Goal: Task Accomplishment & Management: Manage account settings

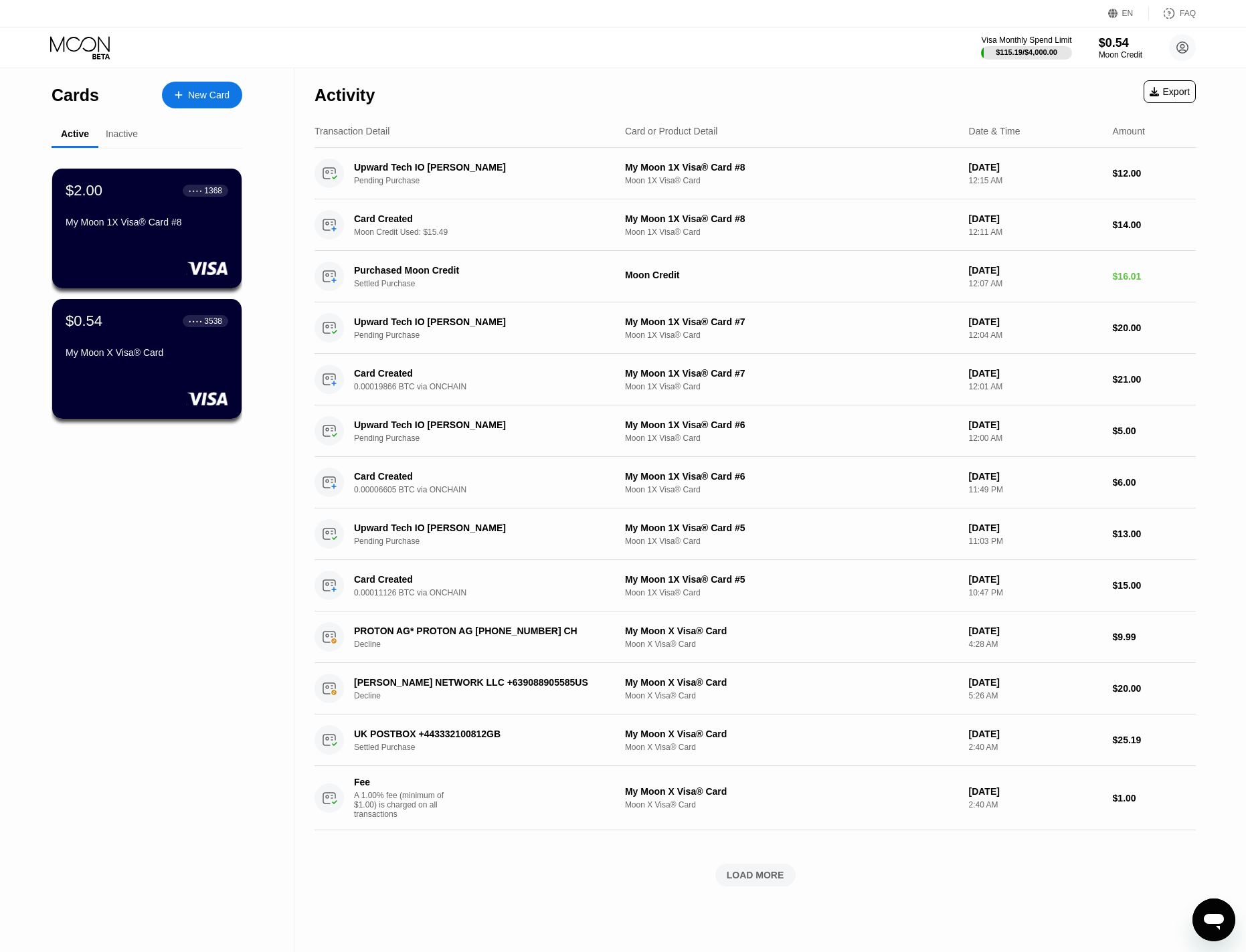
click at [115, 133] on div "Inactive" at bounding box center [122, 134] width 32 height 10
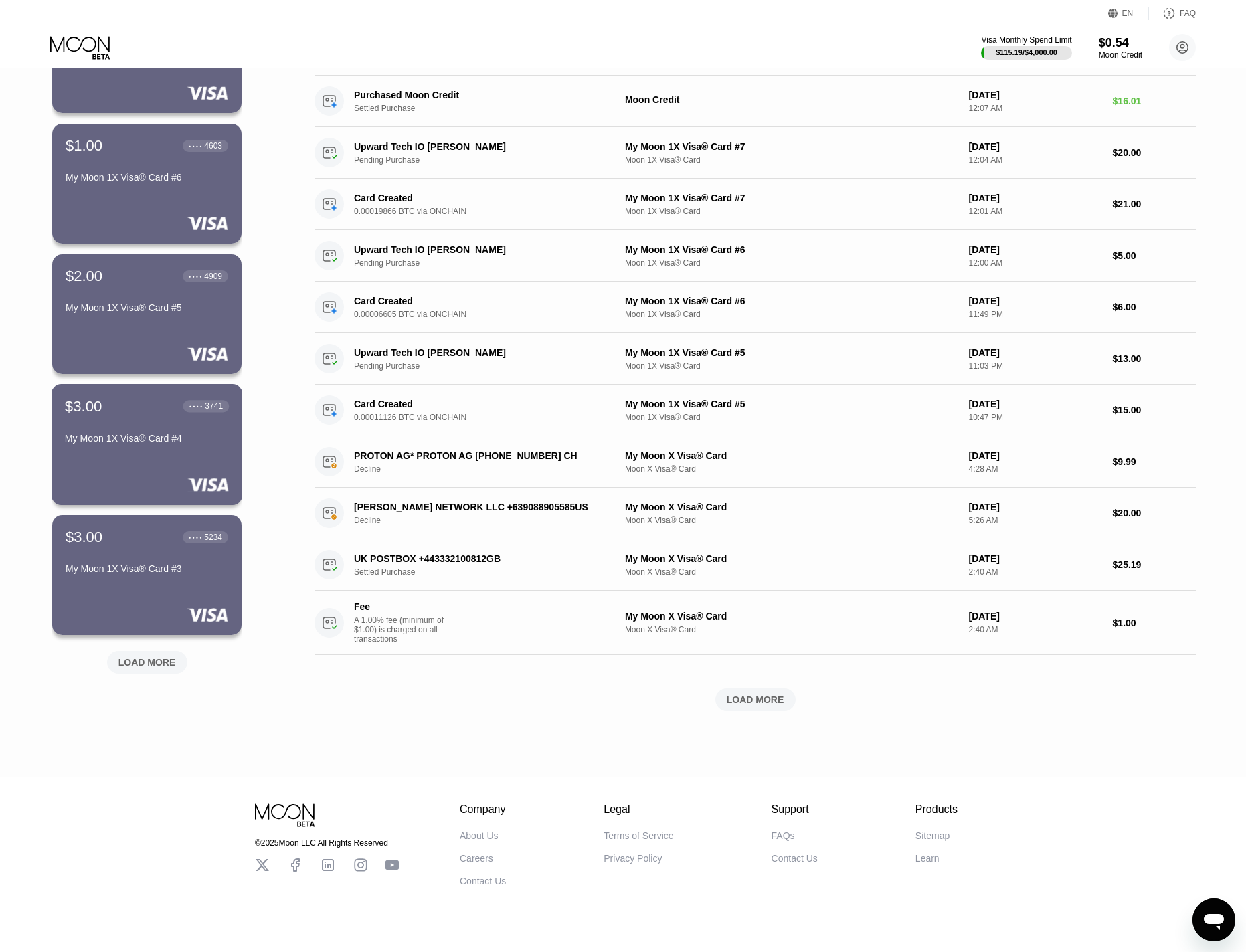
scroll to position [200, 0]
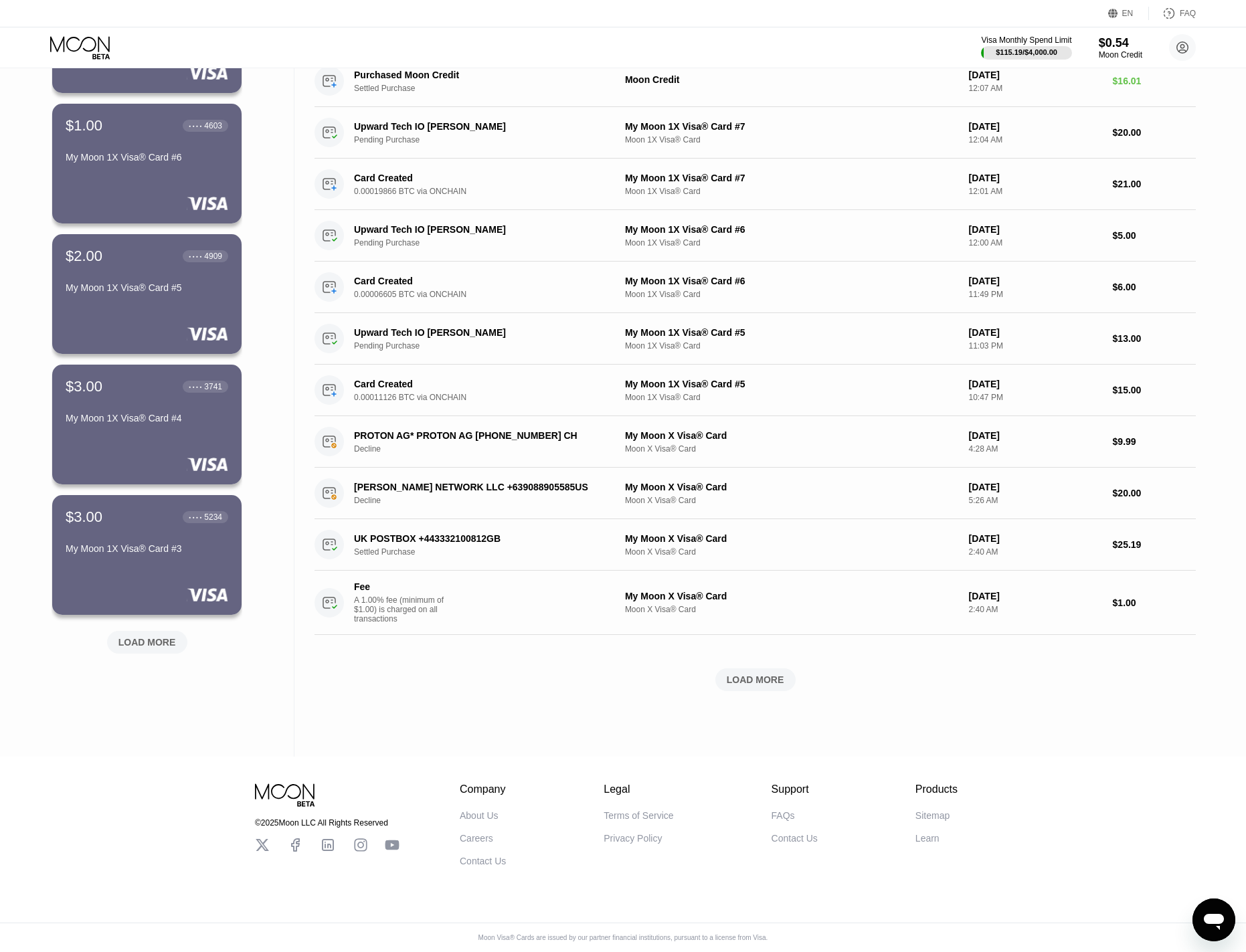
click at [148, 637] on div "LOAD MORE" at bounding box center [146, 642] width 57 height 12
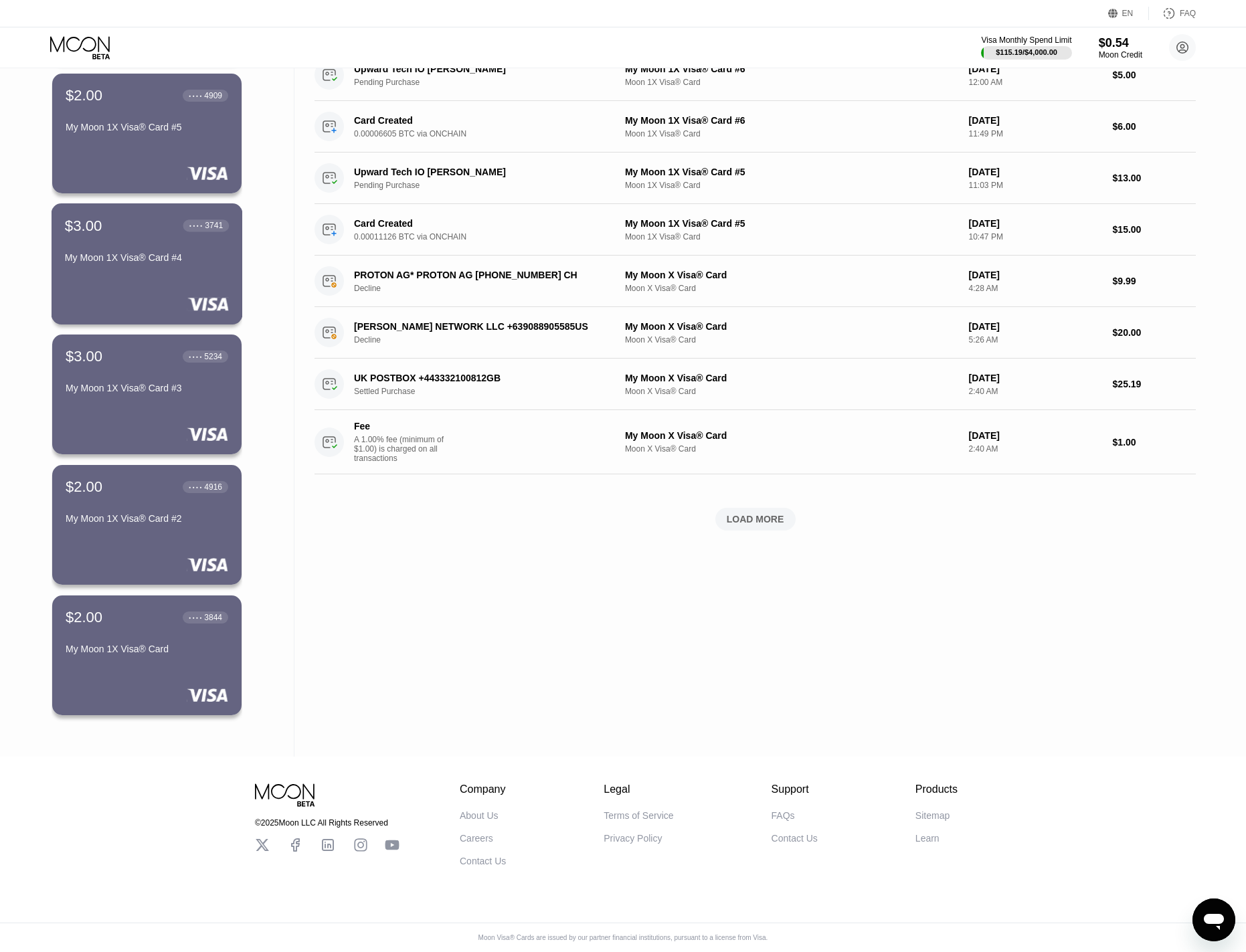
scroll to position [0, 0]
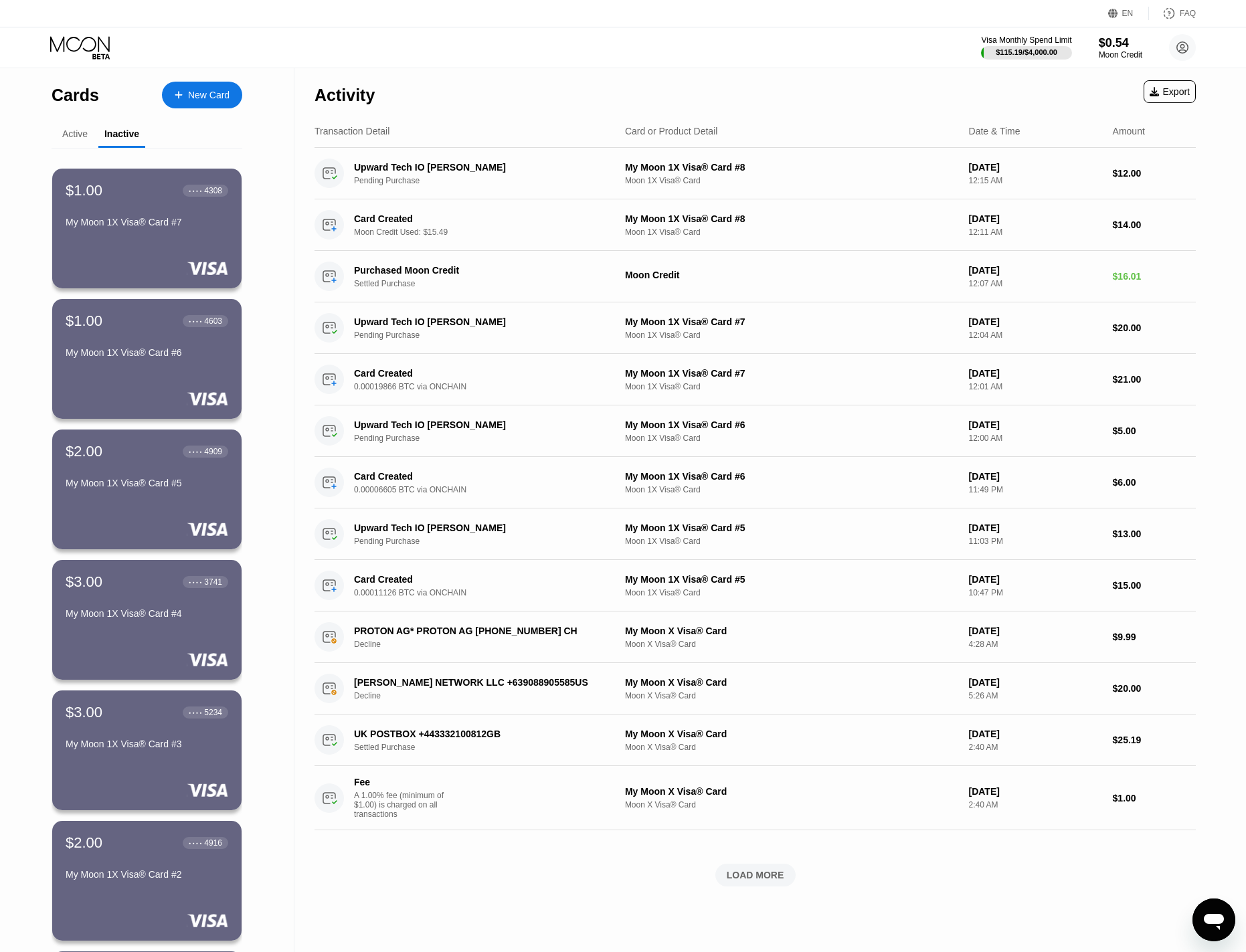
click at [74, 137] on div "Active" at bounding box center [75, 134] width 26 height 10
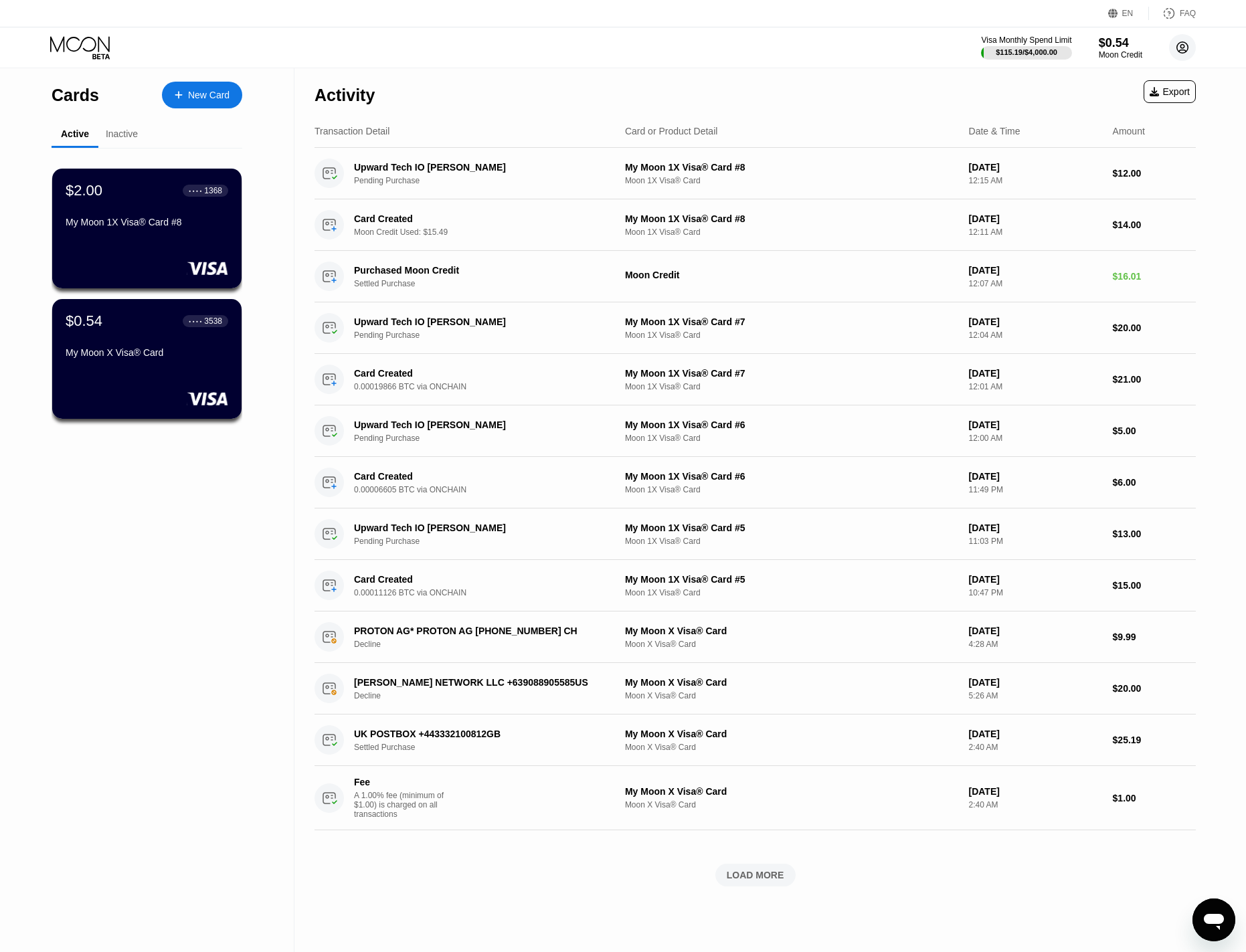
click at [1181, 45] on icon at bounding box center [1182, 47] width 7 height 7
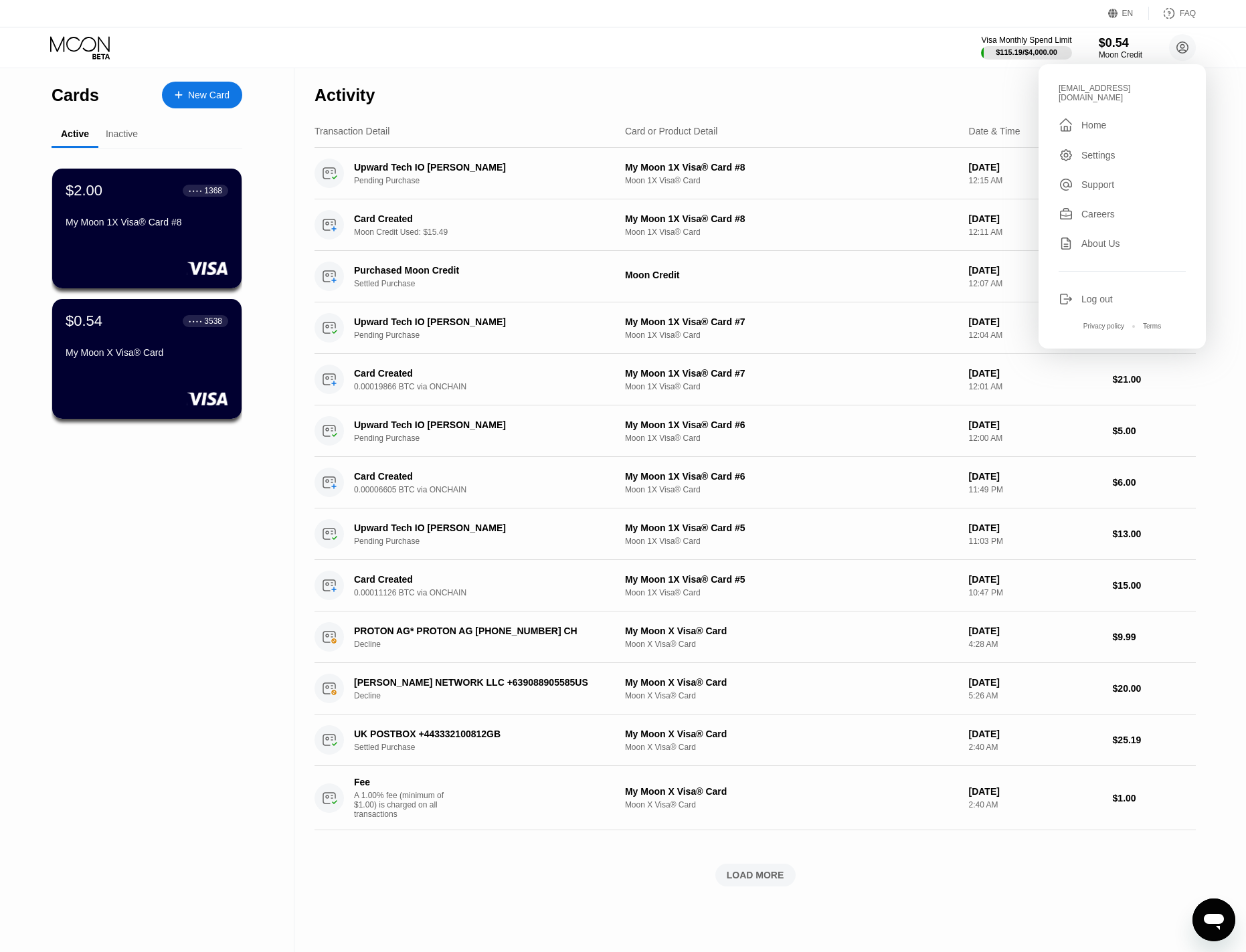
click at [886, 103] on div "Activity Export" at bounding box center [755, 92] width 881 height 47
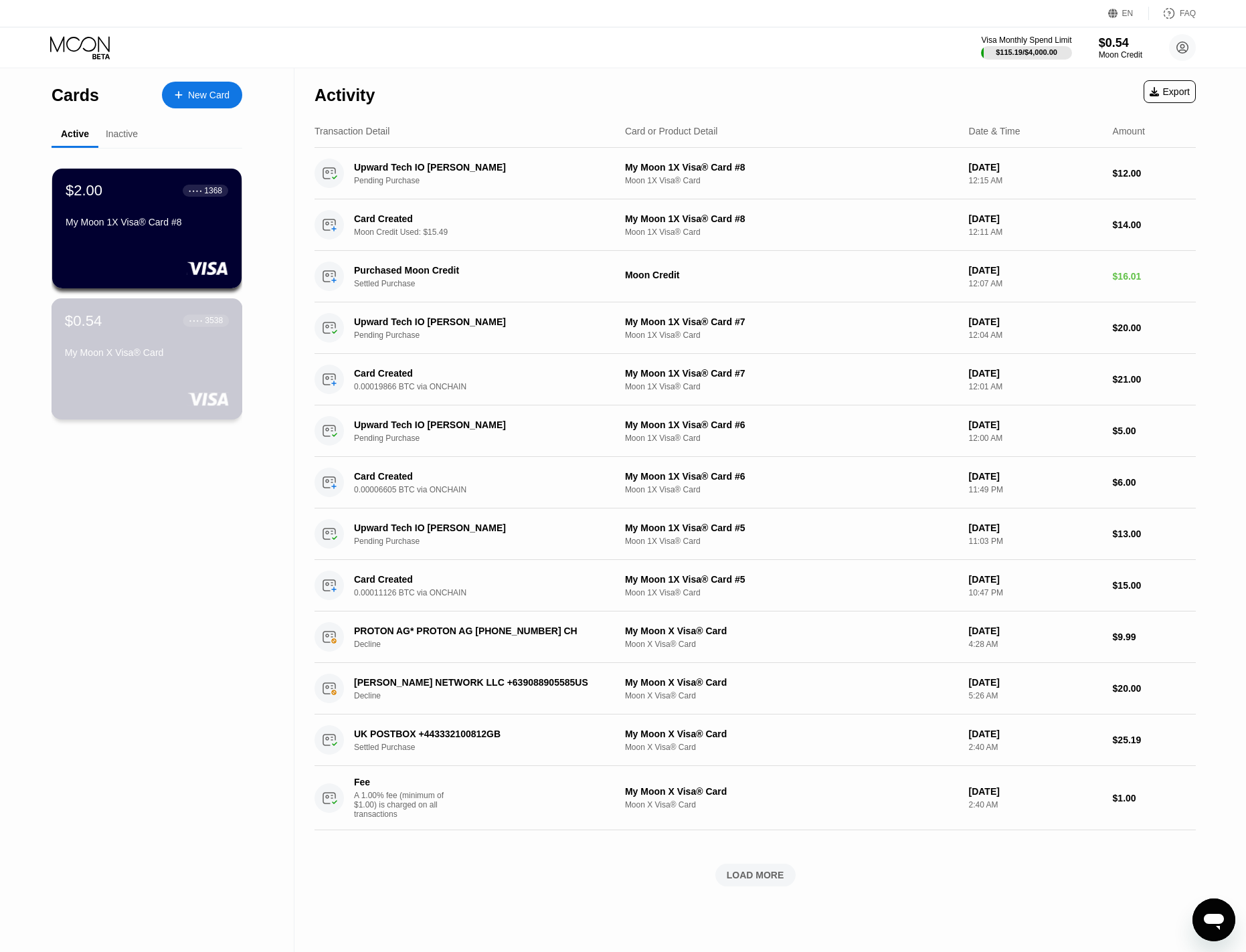
click at [149, 338] on div "$0.54 ● ● ● ● 3538 My Moon X Visa® Card" at bounding box center [147, 337] width 164 height 52
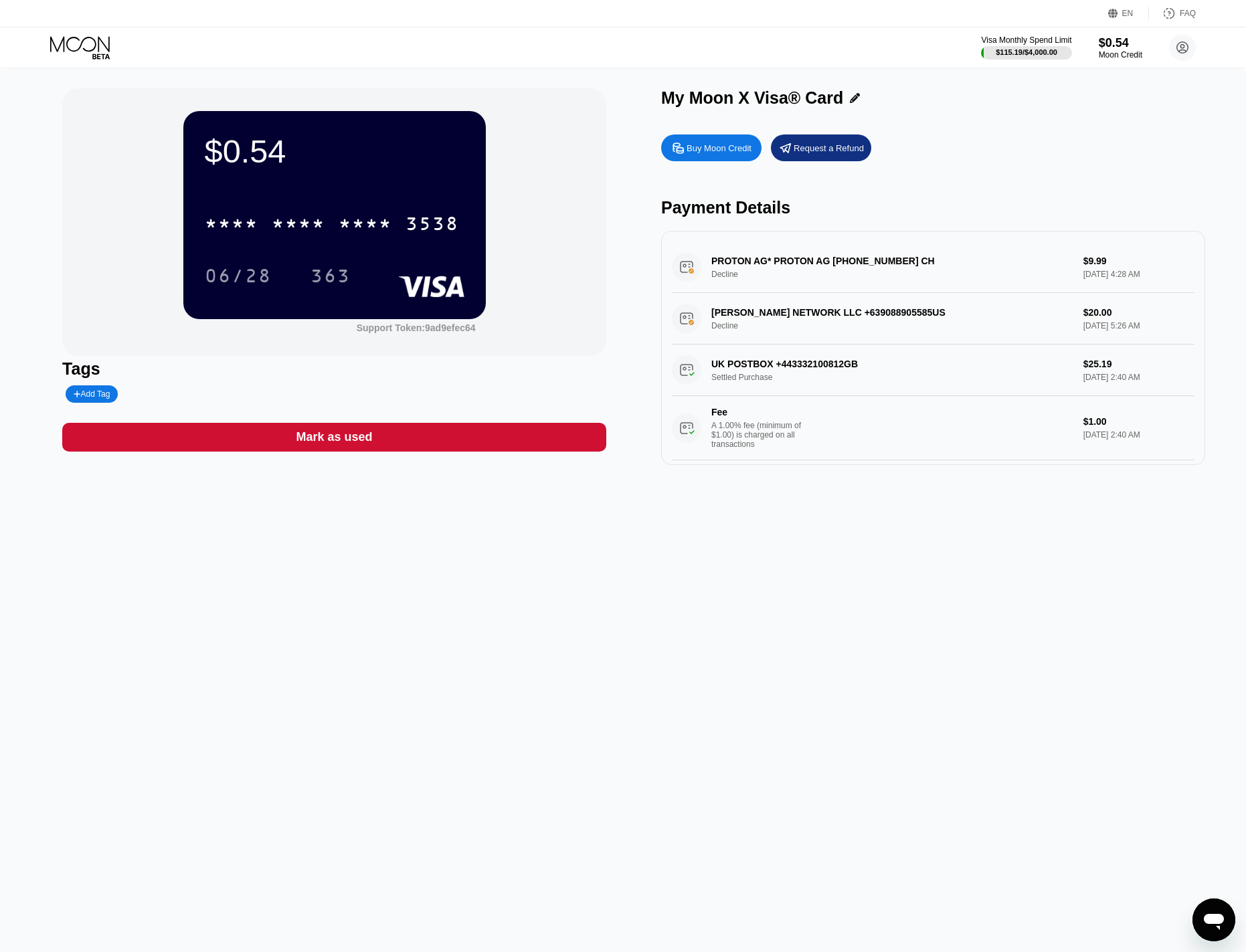
click at [89, 39] on icon at bounding box center [80, 47] width 62 height 23
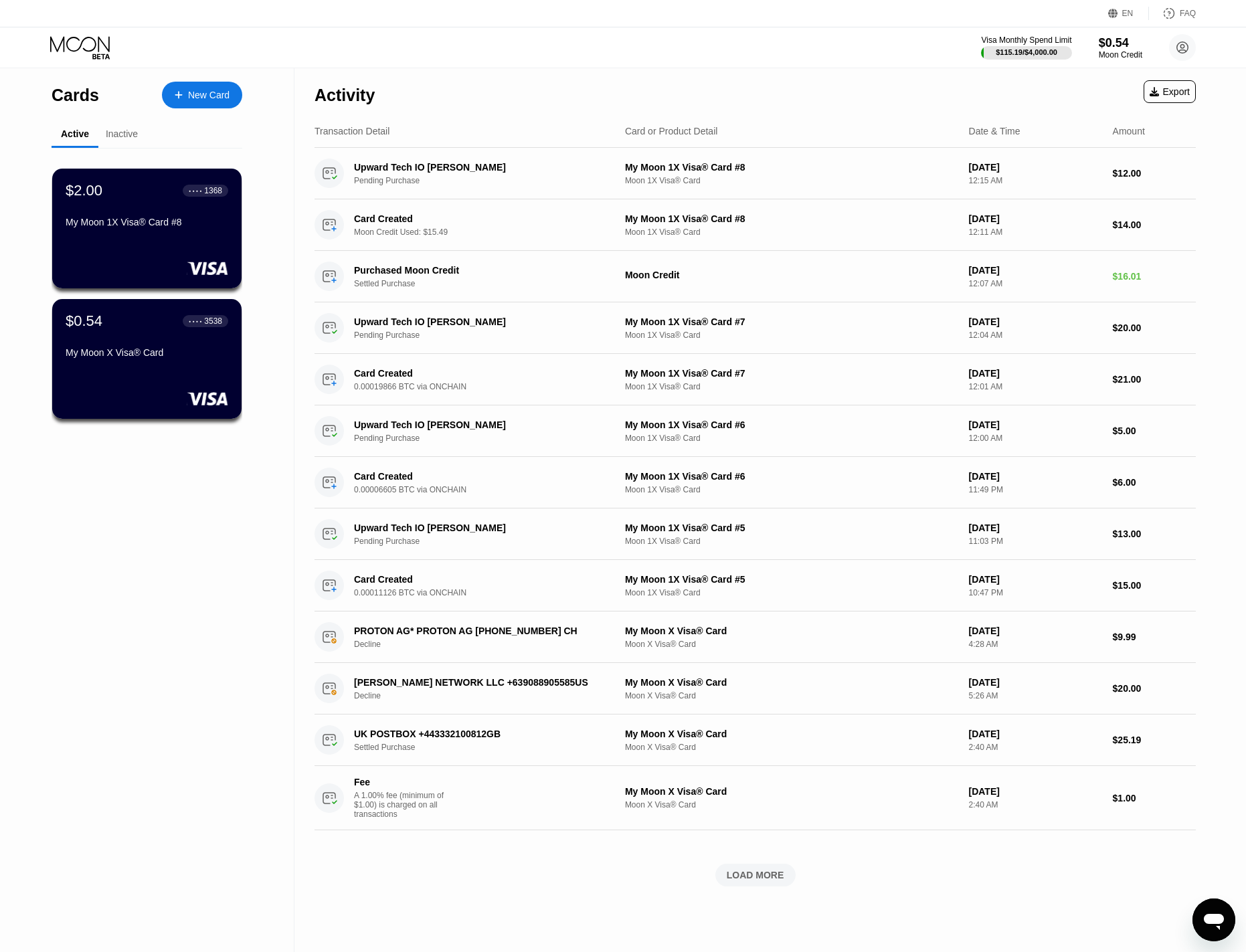
click at [127, 137] on div "Inactive" at bounding box center [122, 134] width 32 height 10
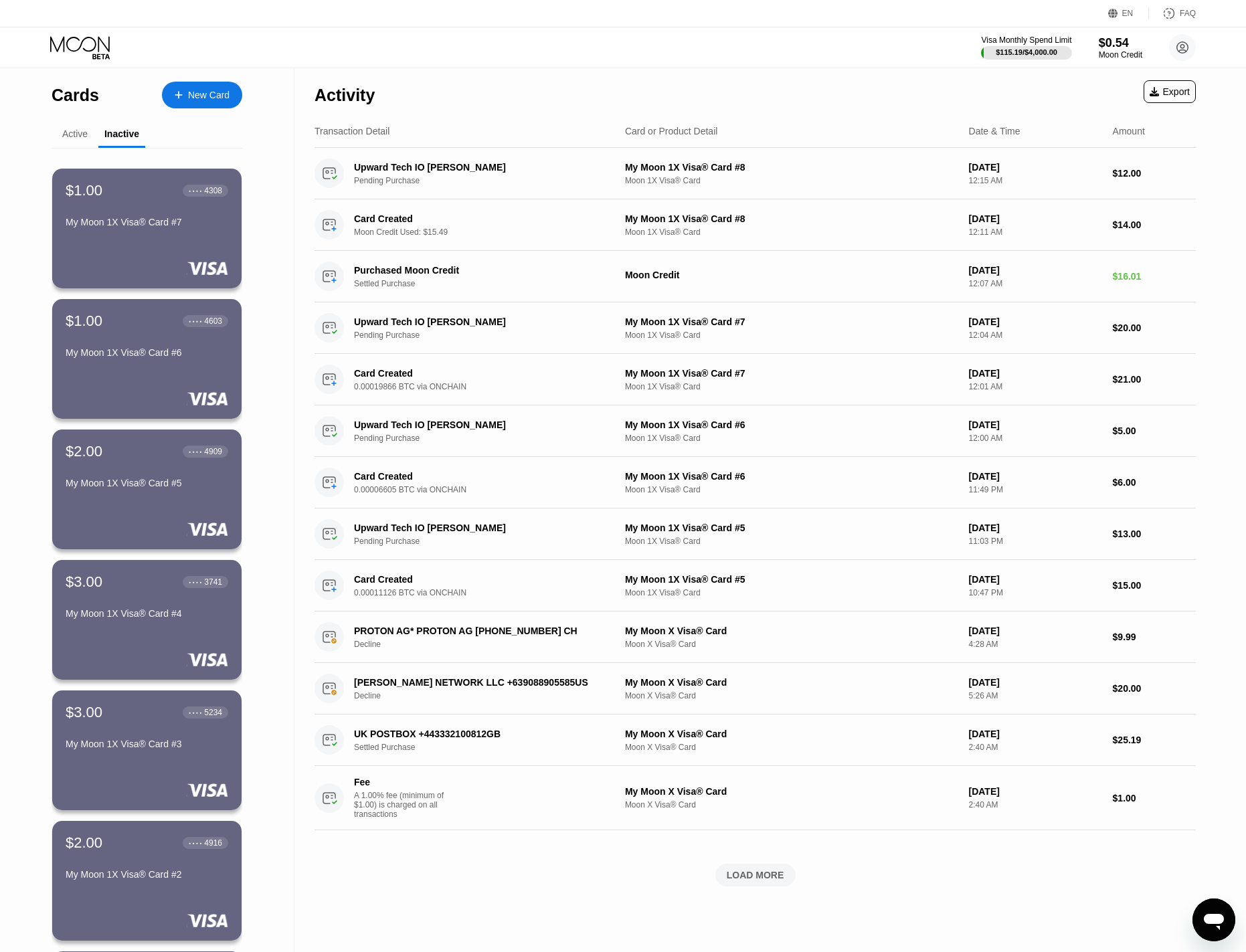
click at [71, 54] on icon at bounding box center [80, 47] width 62 height 23
click at [80, 44] on icon at bounding box center [80, 47] width 62 height 23
click at [74, 138] on div "Active" at bounding box center [75, 134] width 26 height 10
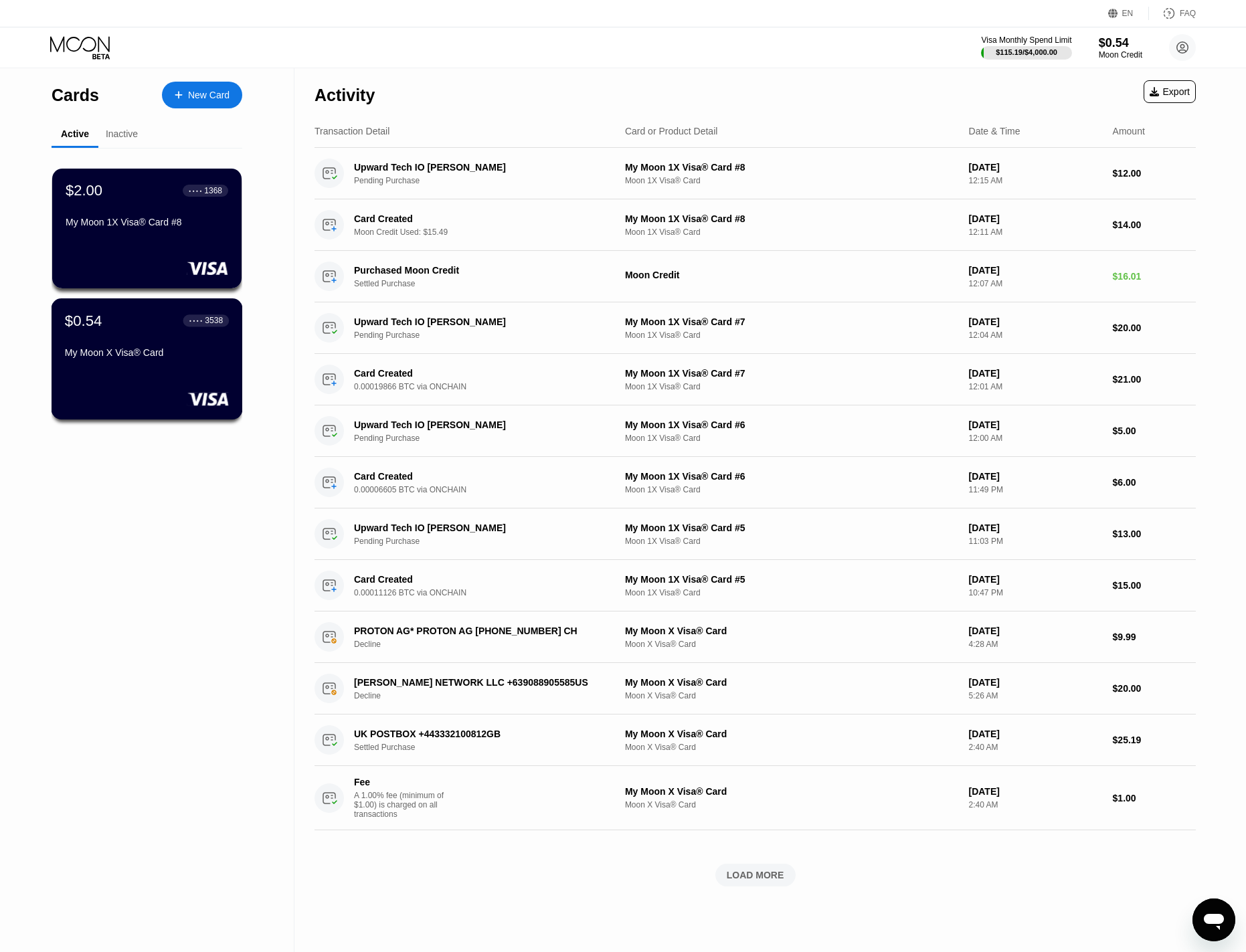
click at [119, 329] on div "$0.54 ● ● ● ● 3538" at bounding box center [147, 320] width 164 height 18
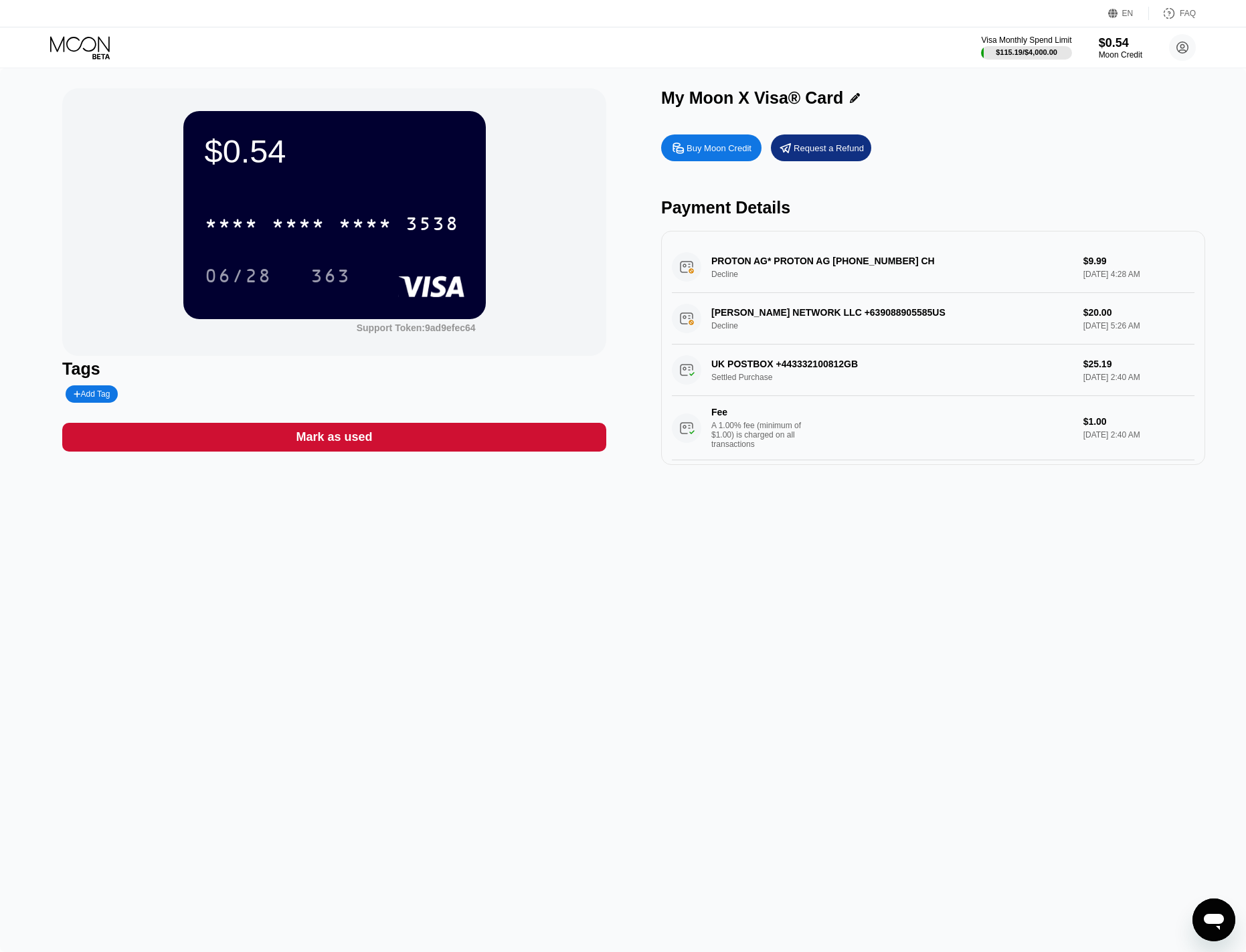
click at [85, 42] on icon at bounding box center [80, 47] width 62 height 23
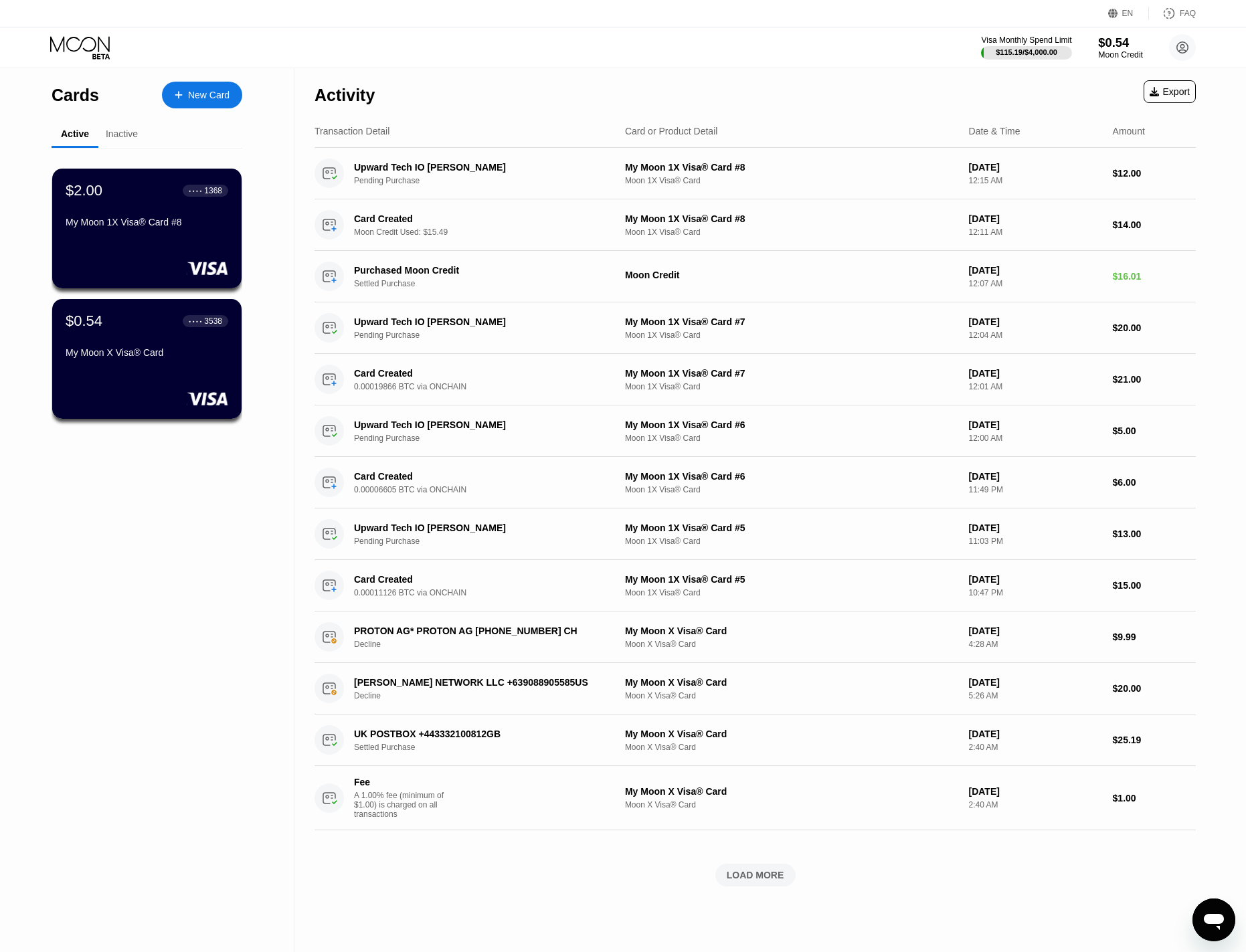
click at [1116, 41] on div "$0.54" at bounding box center [1120, 42] width 45 height 14
